Goal: Transaction & Acquisition: Download file/media

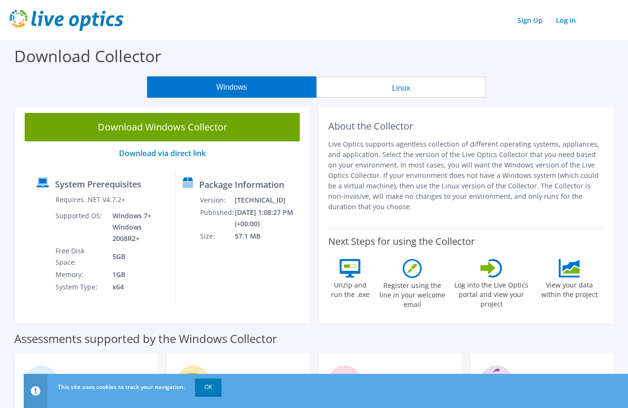
click at [163, 293] on div "System Prerequisites Requires .NET V4.7.2+ Supported OS: Windows 7+ Windows 200…" at bounding box center [102, 236] width 146 height 133
copy link "Download via direct link"
click at [211, 385] on link "OK" at bounding box center [208, 387] width 27 height 17
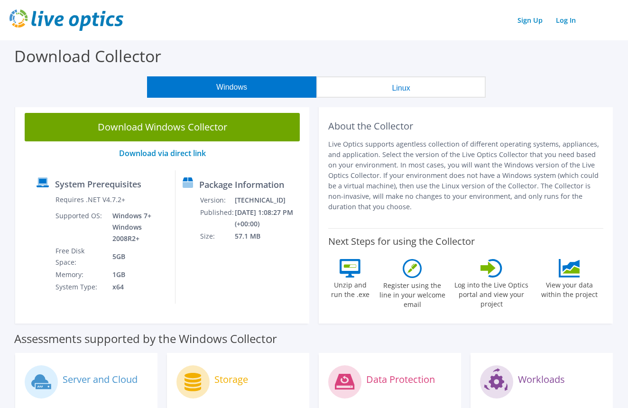
click at [268, 166] on div "Download Windows Collector Download via direct link System Prerequisites Requir…" at bounding box center [162, 213] width 294 height 220
drag, startPoint x: 141, startPoint y: 172, endPoint x: 144, endPoint y: 167, distance: 5.1
click at [141, 171] on div "System Prerequisites Requires .NET V4.7.2+ Supported OS: Windows 7+ Windows 200…" at bounding box center [102, 236] width 146 height 133
click at [151, 152] on link "Download via direct link" at bounding box center [162, 153] width 87 height 10
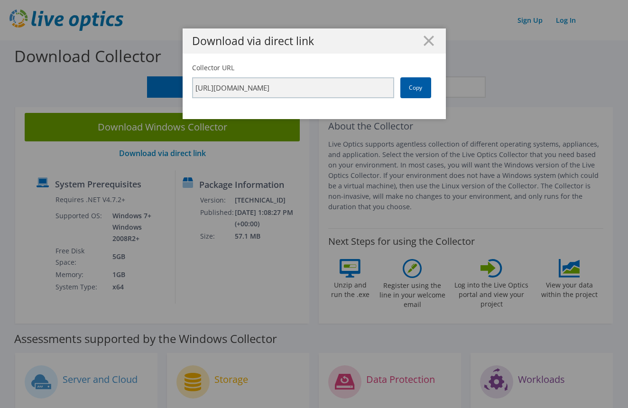
click at [417, 87] on link "Copy" at bounding box center [415, 87] width 31 height 21
click at [433, 38] on icon at bounding box center [429, 41] width 10 height 10
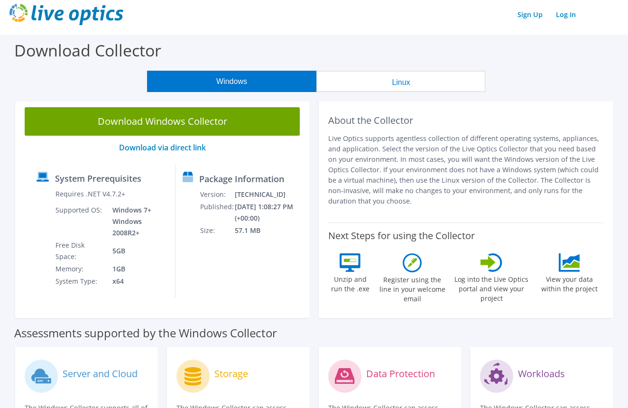
scroll to position [9, 0]
